Goal: Navigation & Orientation: Find specific page/section

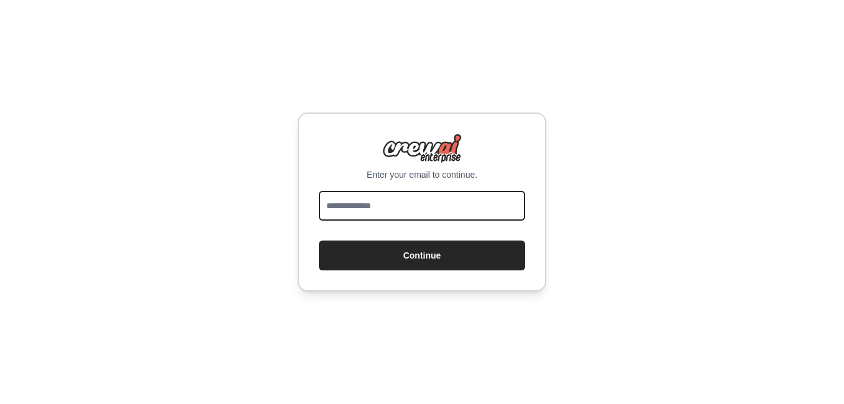
click at [374, 210] on input "email" at bounding box center [422, 206] width 206 height 30
type input "**********"
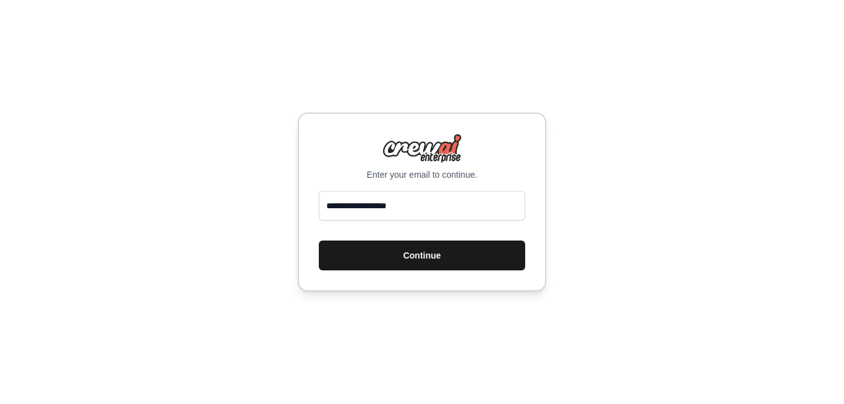
click at [391, 258] on button "Continue" at bounding box center [422, 256] width 206 height 30
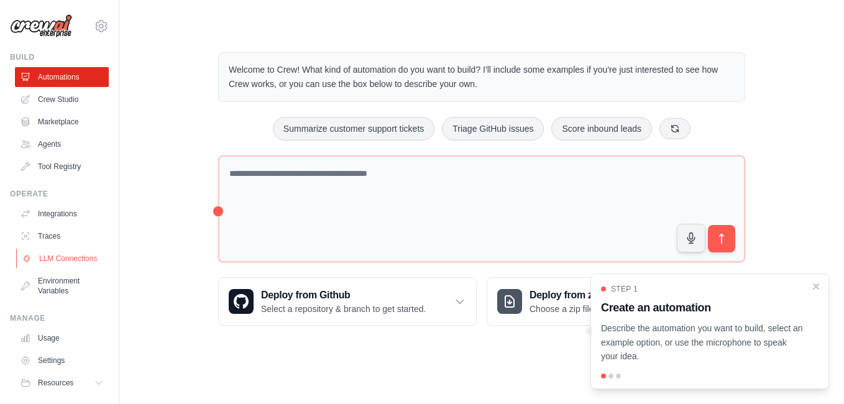
click at [50, 263] on link "LLM Connections" at bounding box center [63, 259] width 94 height 20
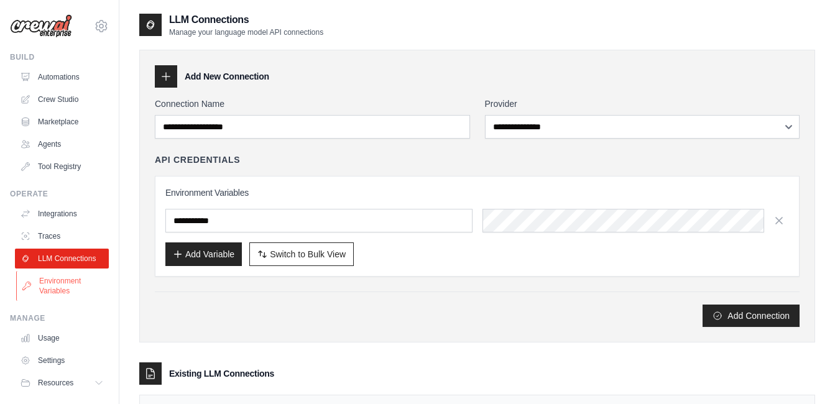
click at [54, 299] on link "Environment Variables" at bounding box center [63, 286] width 94 height 30
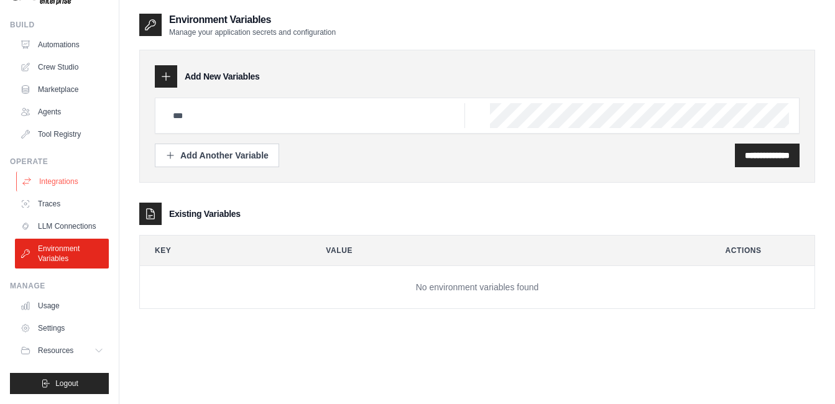
scroll to position [42, 0]
click at [58, 195] on link "Traces" at bounding box center [63, 204] width 94 height 20
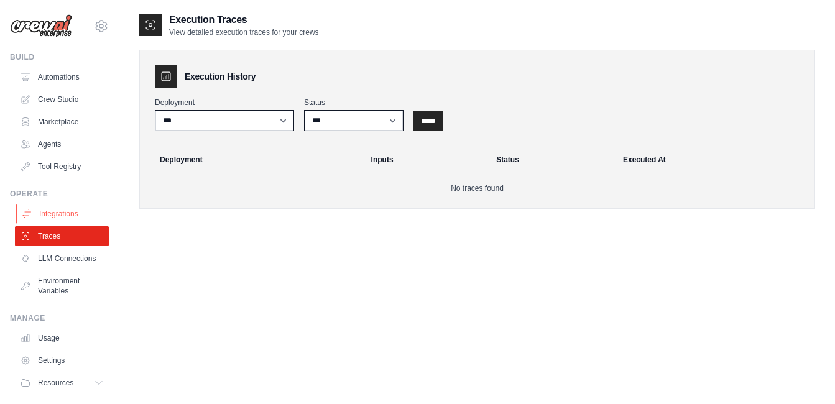
click at [60, 223] on link "Integrations" at bounding box center [63, 214] width 94 height 20
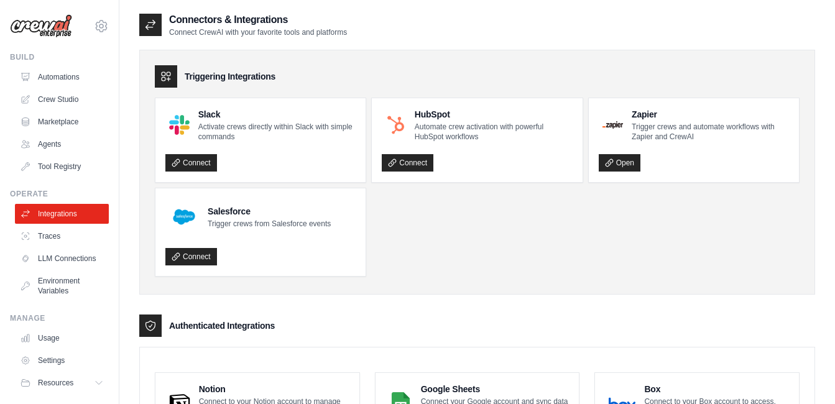
click at [60, 218] on link "Integrations" at bounding box center [62, 214] width 94 height 20
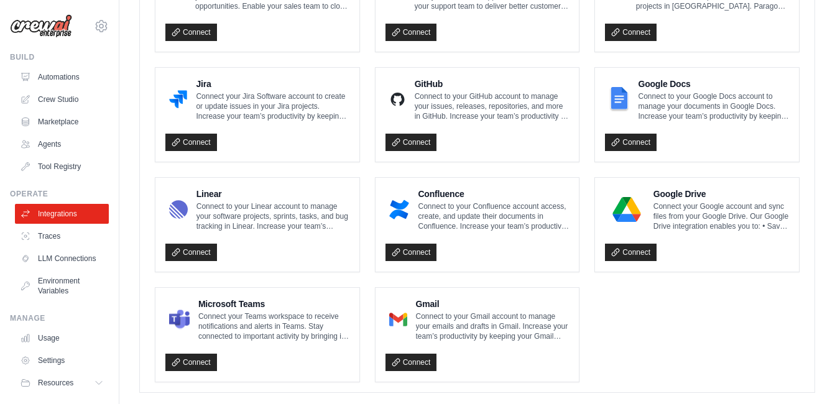
scroll to position [746, 0]
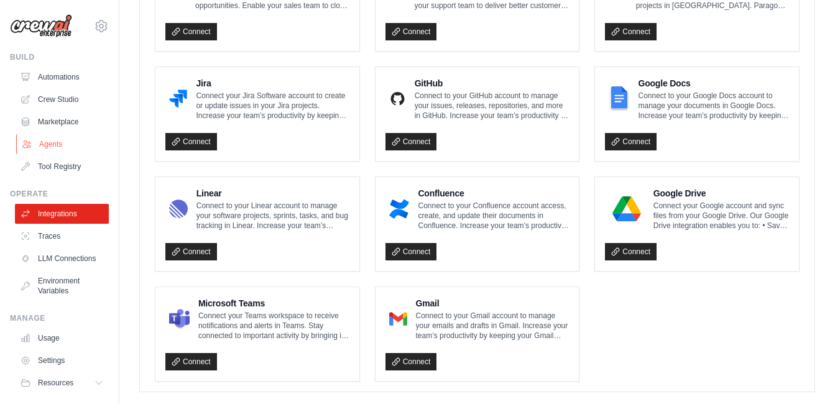
click at [45, 146] on link "Agents" at bounding box center [63, 144] width 94 height 20
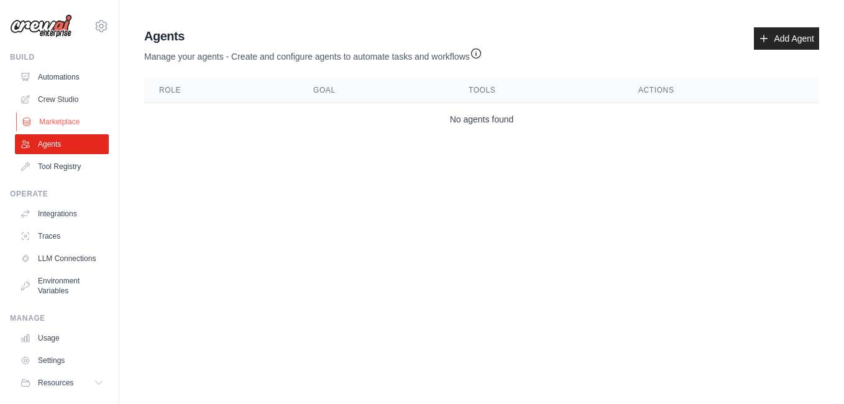
click at [38, 120] on link "Marketplace" at bounding box center [63, 122] width 94 height 20
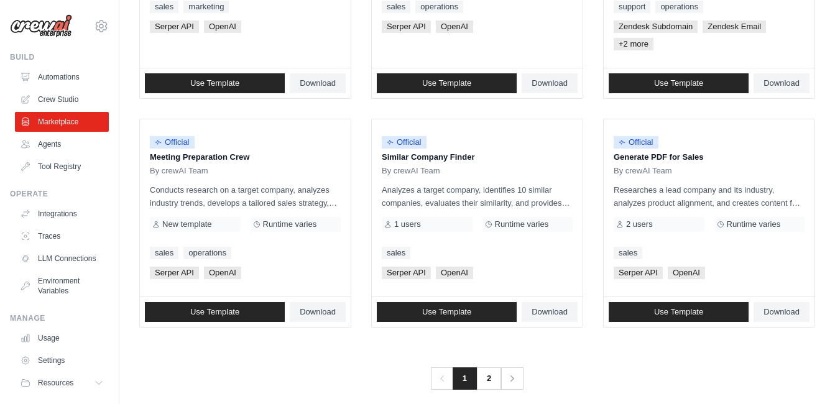
scroll to position [783, 0]
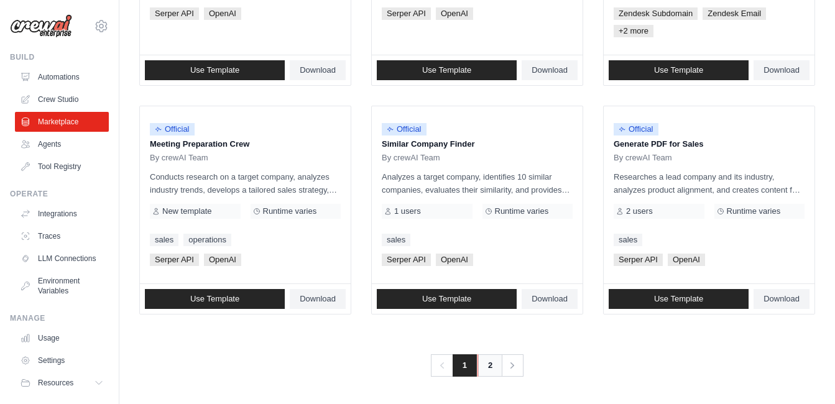
click at [489, 366] on link "2" at bounding box center [489, 365] width 25 height 22
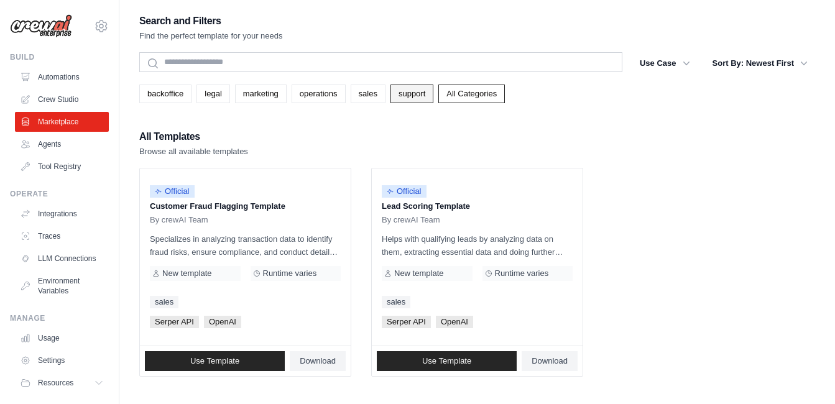
click at [403, 85] on link "support" at bounding box center [411, 94] width 43 height 19
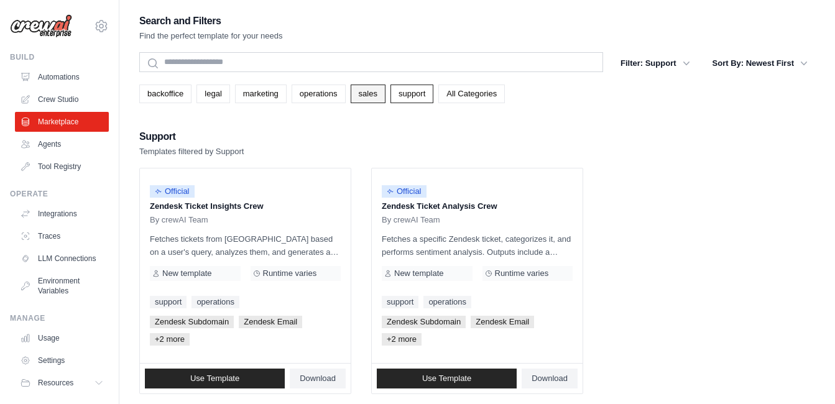
click at [361, 94] on link "sales" at bounding box center [368, 94] width 35 height 19
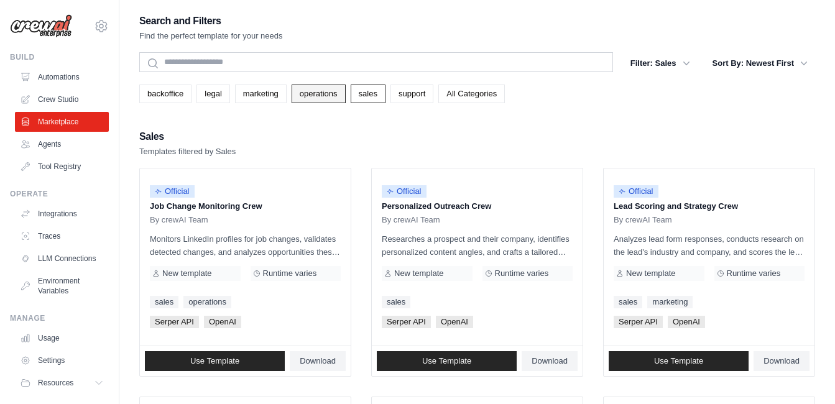
click at [323, 95] on link "operations" at bounding box center [319, 94] width 54 height 19
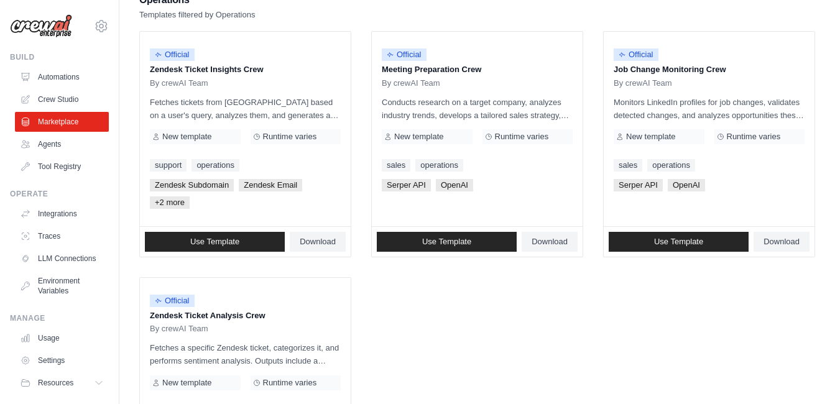
scroll to position [15, 0]
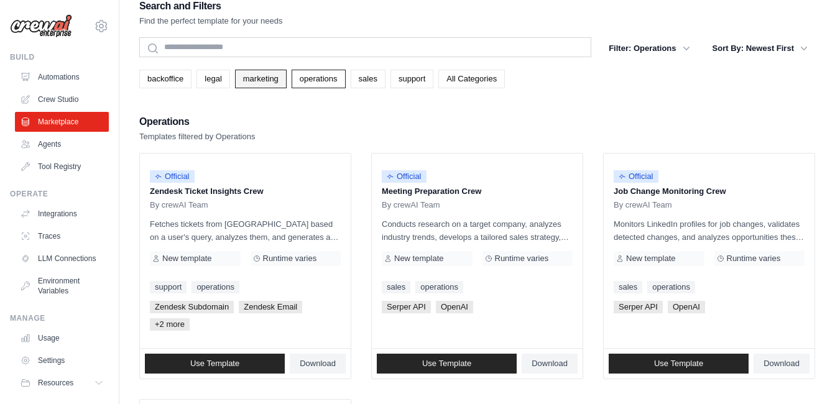
click at [265, 72] on link "marketing" at bounding box center [261, 79] width 52 height 19
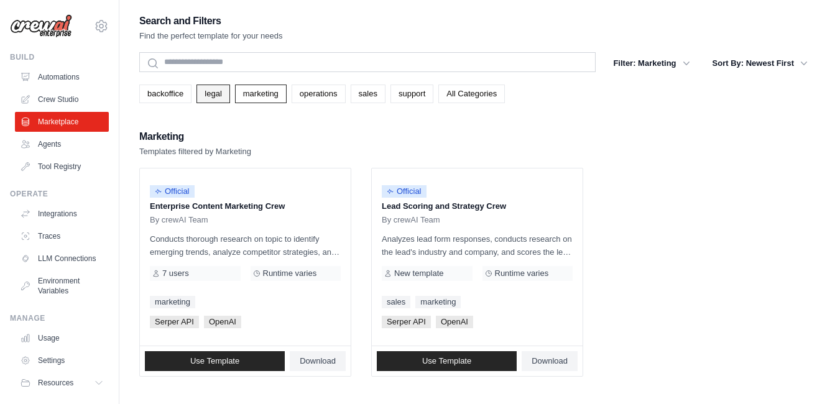
click at [215, 91] on link "legal" at bounding box center [212, 94] width 33 height 19
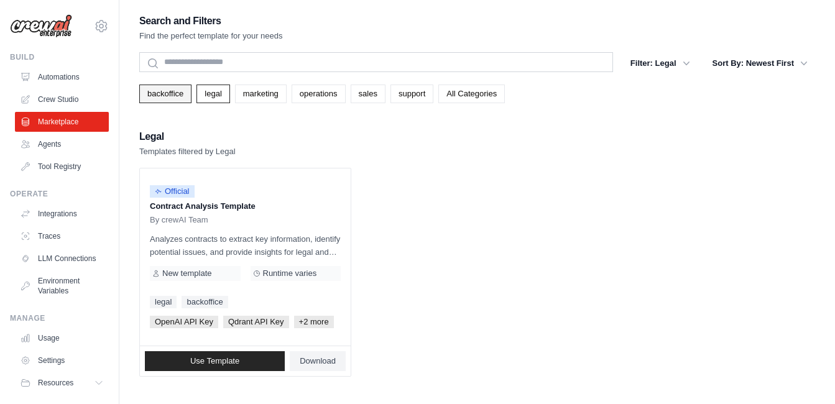
click at [170, 94] on link "backoffice" at bounding box center [165, 94] width 52 height 19
click at [471, 85] on link "All Categories" at bounding box center [471, 94] width 67 height 19
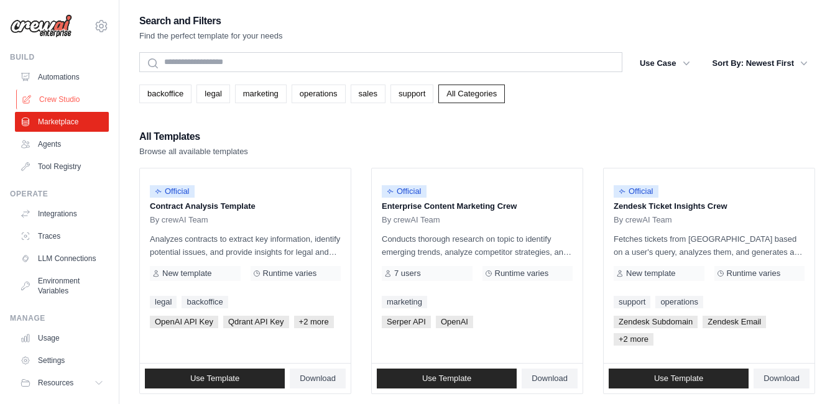
click at [45, 102] on link "Crew Studio" at bounding box center [63, 100] width 94 height 20
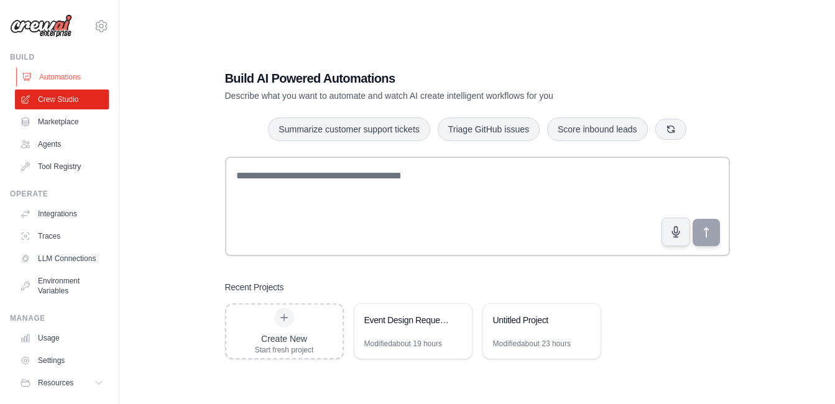
click at [56, 78] on link "Automations" at bounding box center [63, 77] width 94 height 20
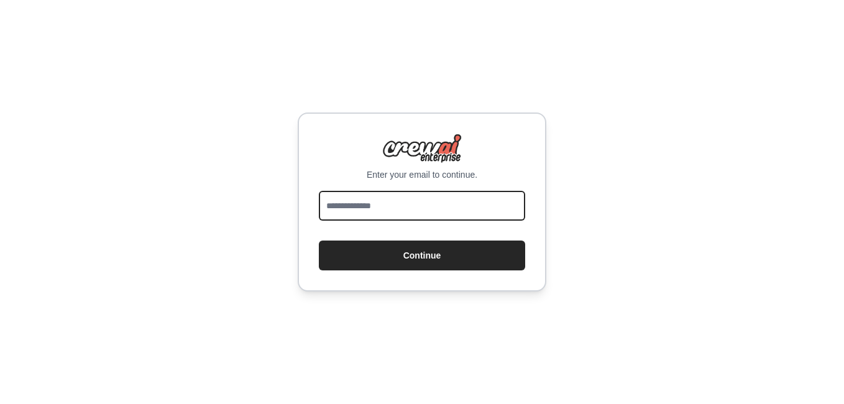
click at [369, 204] on input "email" at bounding box center [422, 206] width 206 height 30
click at [423, 211] on input "email" at bounding box center [422, 206] width 206 height 30
type input "**********"
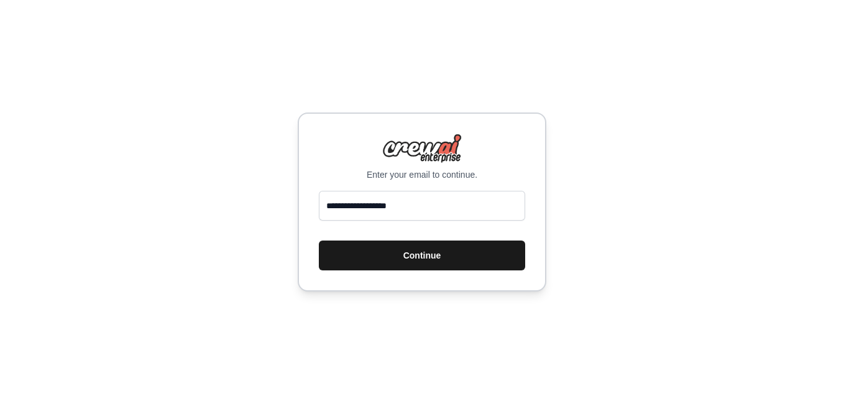
click at [390, 260] on button "Continue" at bounding box center [422, 256] width 206 height 30
click at [390, 254] on button "Continue" at bounding box center [422, 256] width 206 height 30
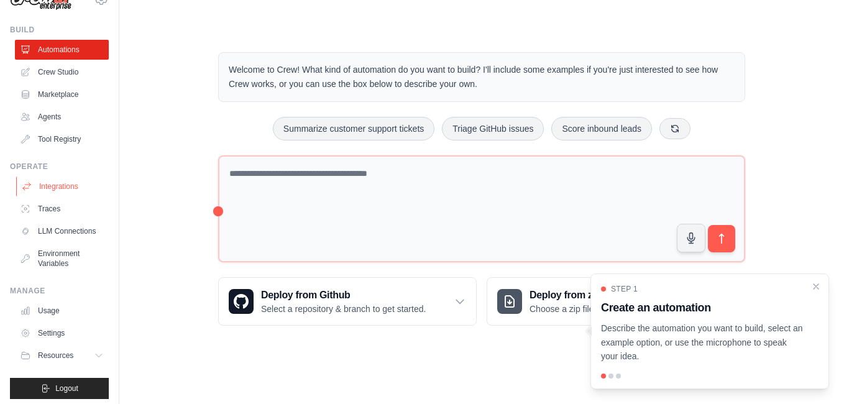
scroll to position [42, 0]
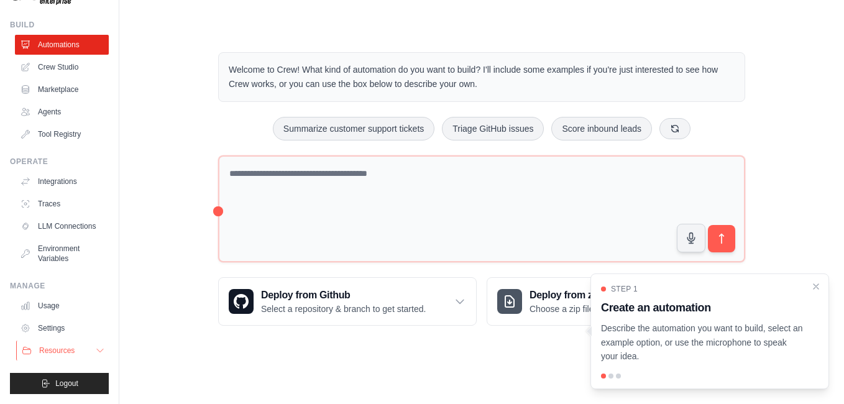
click at [97, 351] on icon at bounding box center [100, 350] width 6 height 3
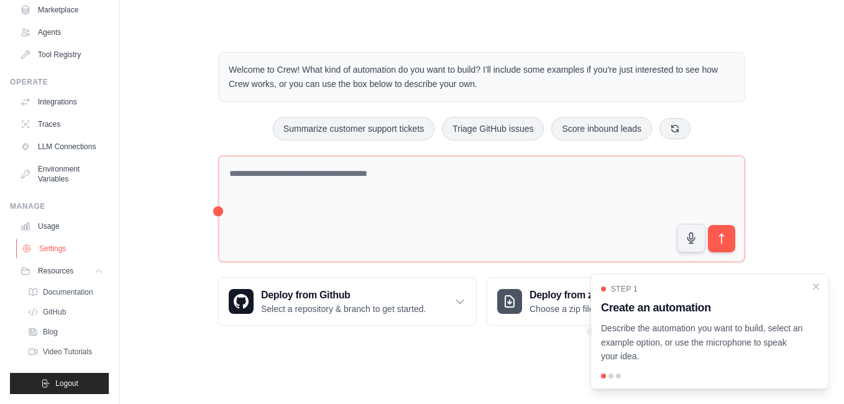
scroll to position [122, 0]
click at [65, 307] on span "GitHub" at bounding box center [55, 312] width 23 height 10
